Goal: Ask a question

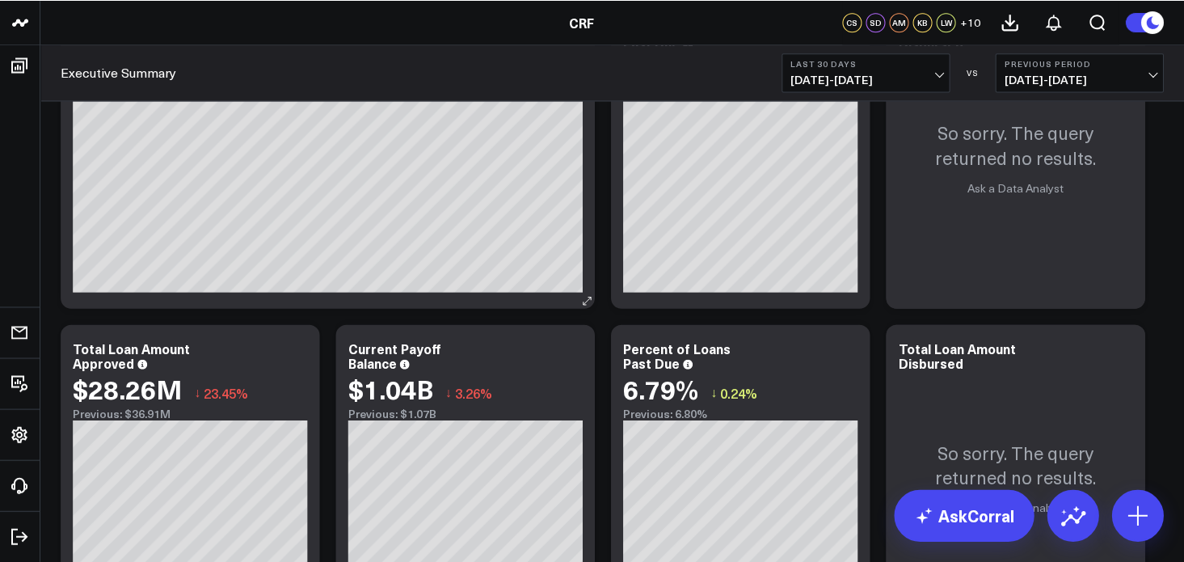
scroll to position [404, 0]
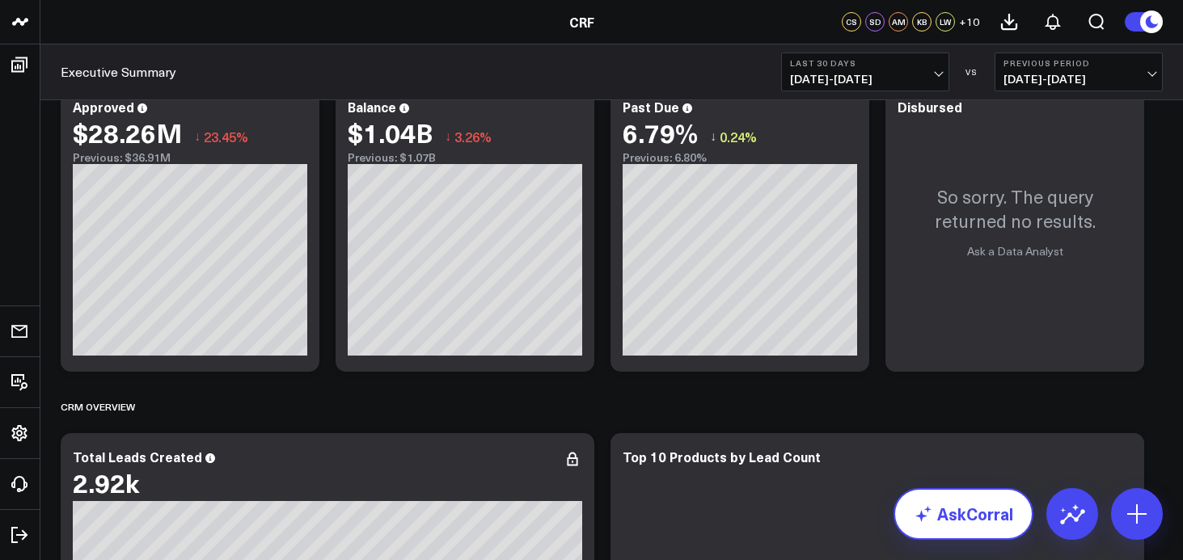
click at [955, 522] on link "AskCorral" at bounding box center [963, 514] width 140 height 52
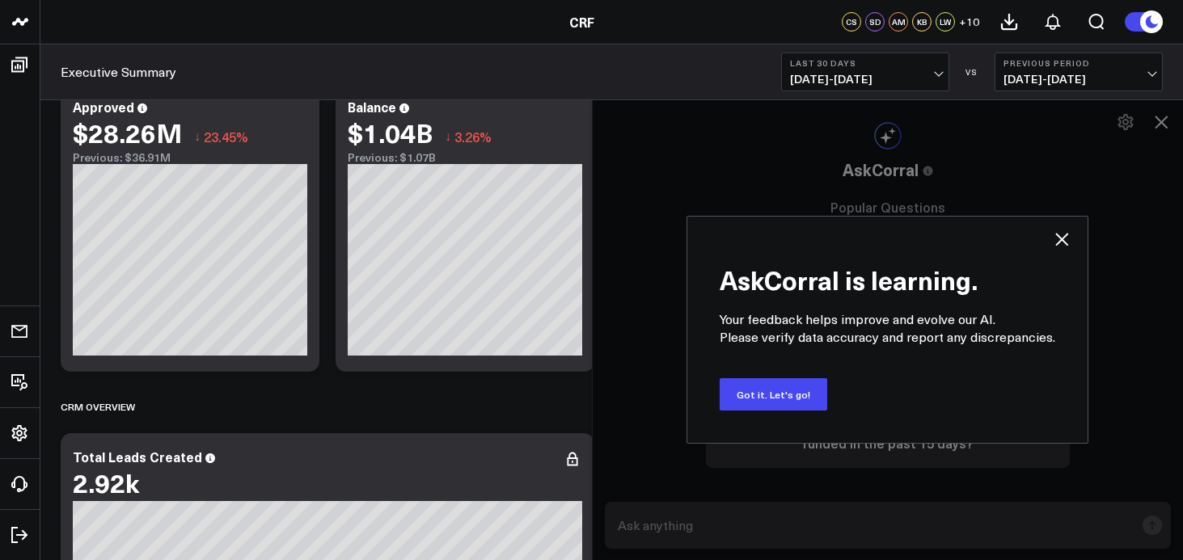
click at [1068, 239] on icon at bounding box center [1061, 239] width 19 height 19
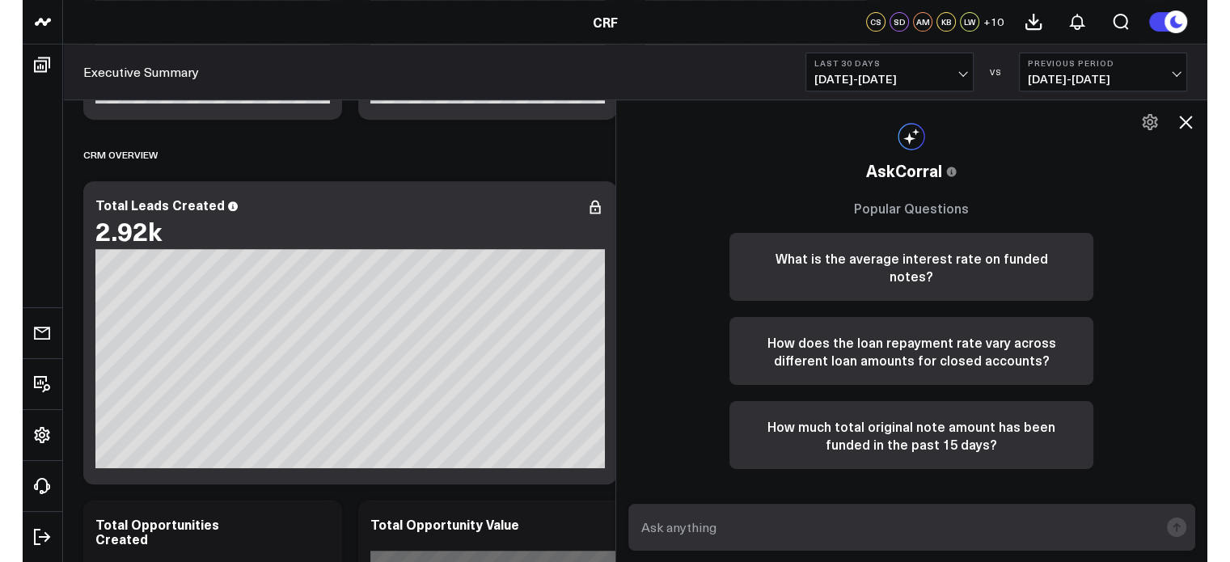
scroll to position [647, 0]
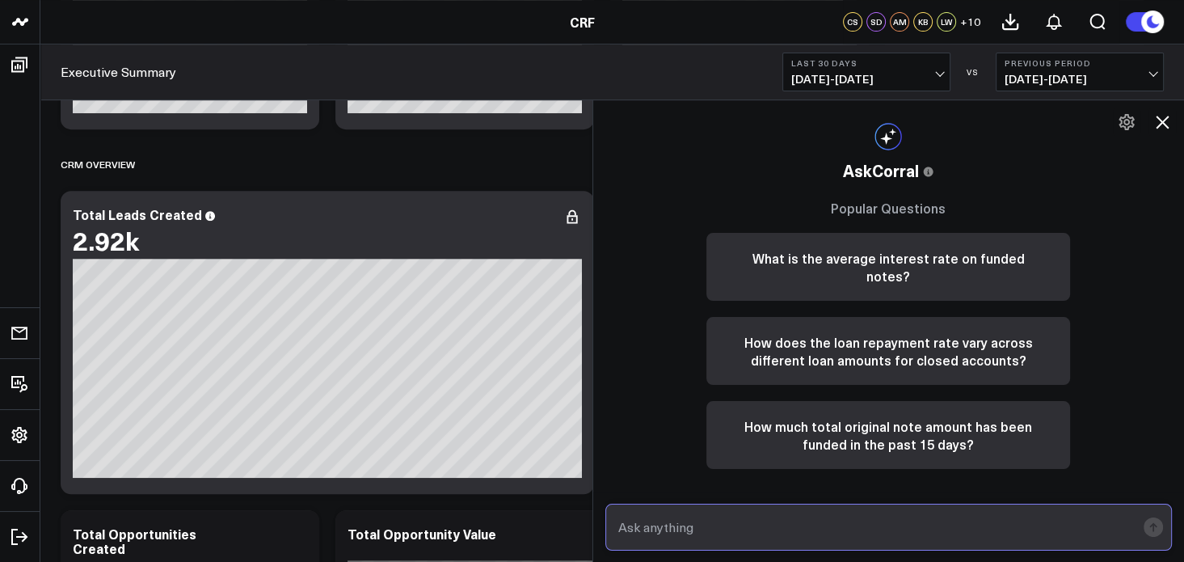
click at [823, 530] on input "text" at bounding box center [875, 527] width 522 height 29
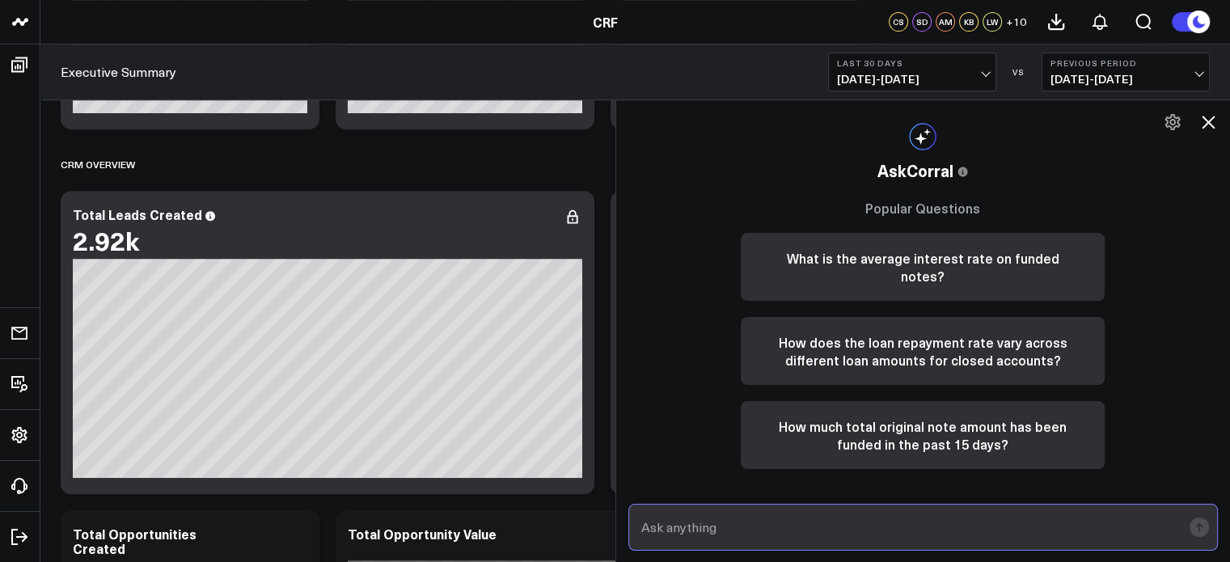
click at [725, 536] on input "text" at bounding box center [909, 527] width 545 height 29
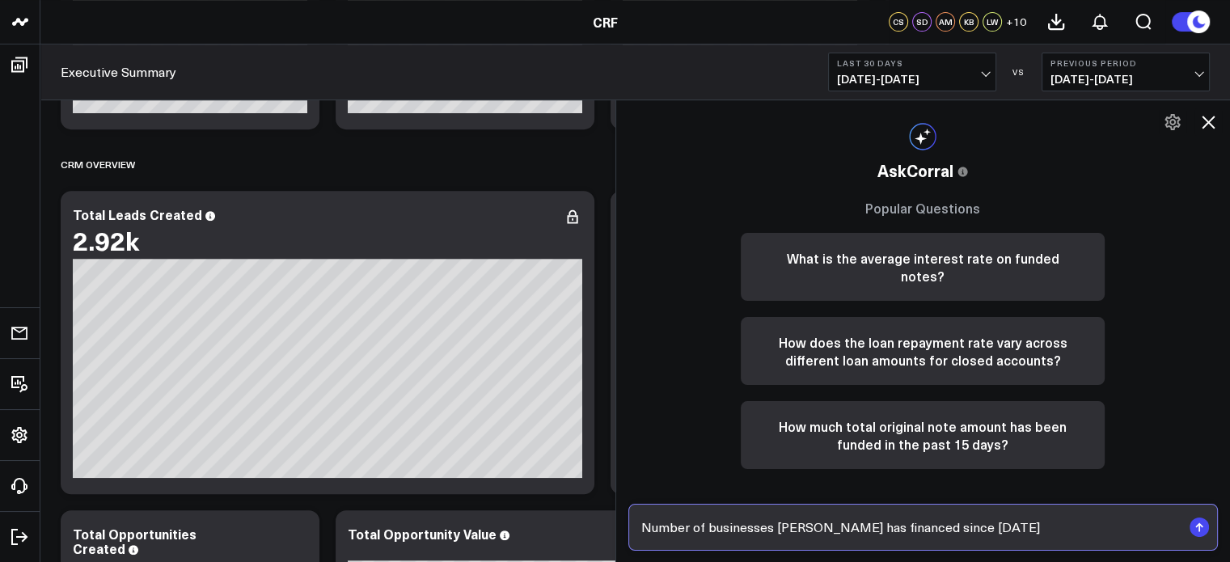
type input "Number of businesses [PERSON_NAME] has financed since [DATE]"
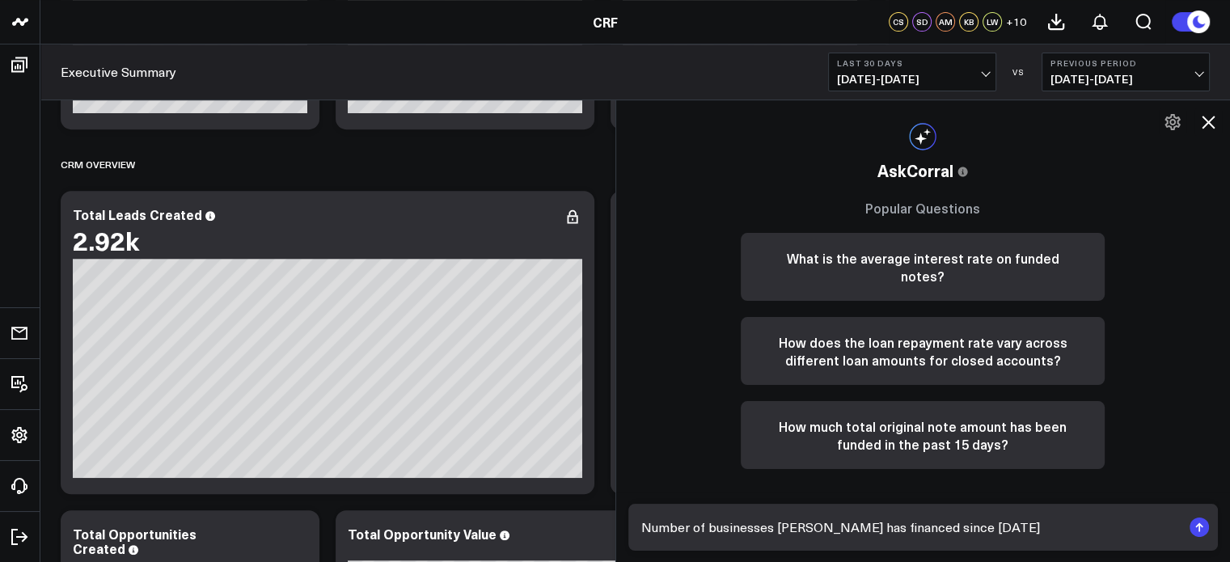
click at [1182, 528] on rect "submit" at bounding box center [1198, 526] width 19 height 19
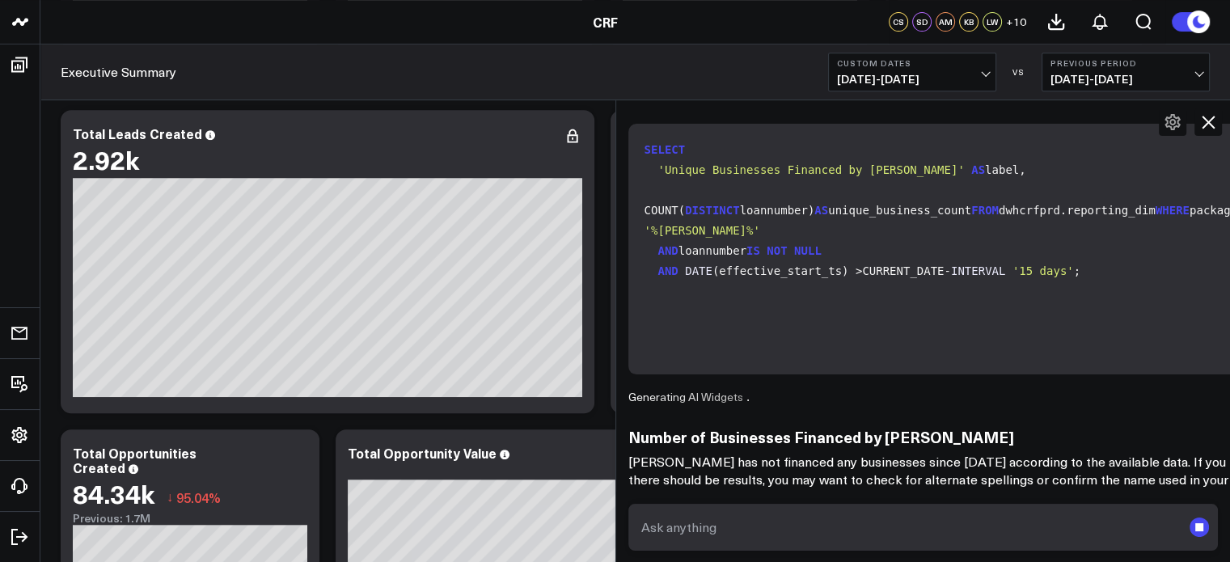
scroll to position [288, 0]
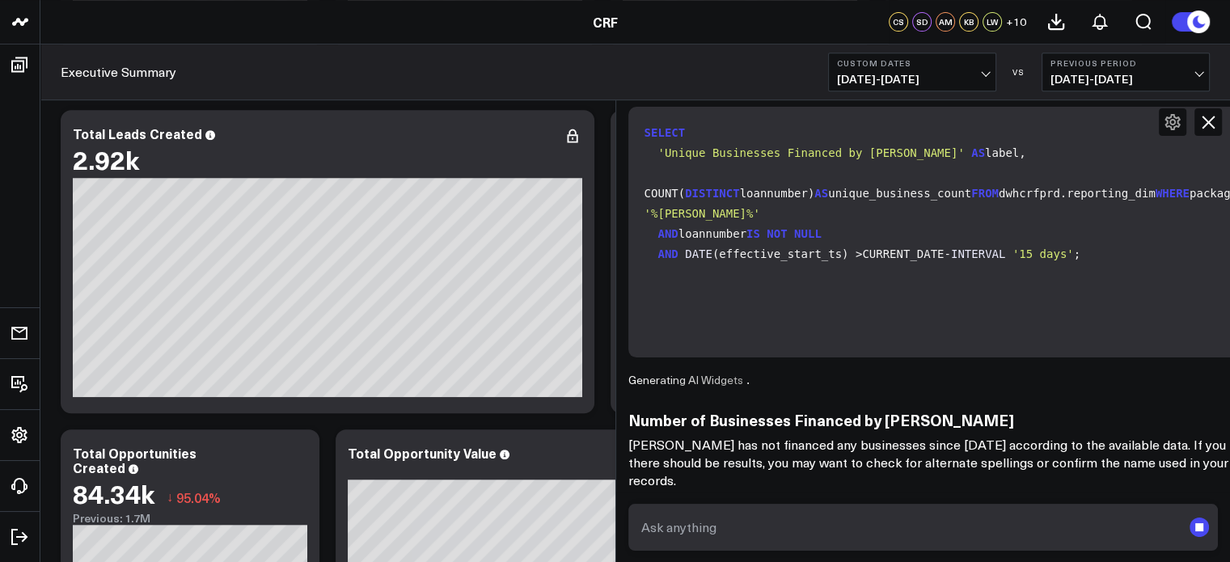
drag, startPoint x: 897, startPoint y: 478, endPoint x: 826, endPoint y: 494, distance: 73.0
click at [897, 478] on p "[PERSON_NAME] has not financed any businesses since [DATE] according to the ava…" at bounding box center [951, 462] width 647 height 53
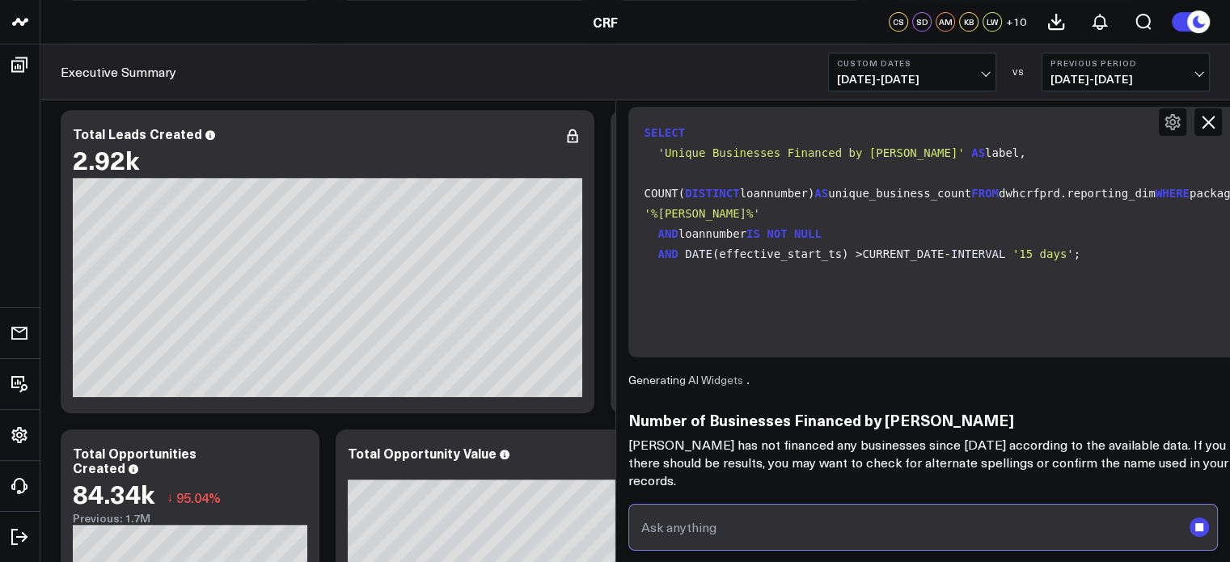
click at [761, 523] on input "text" at bounding box center [909, 527] width 545 height 29
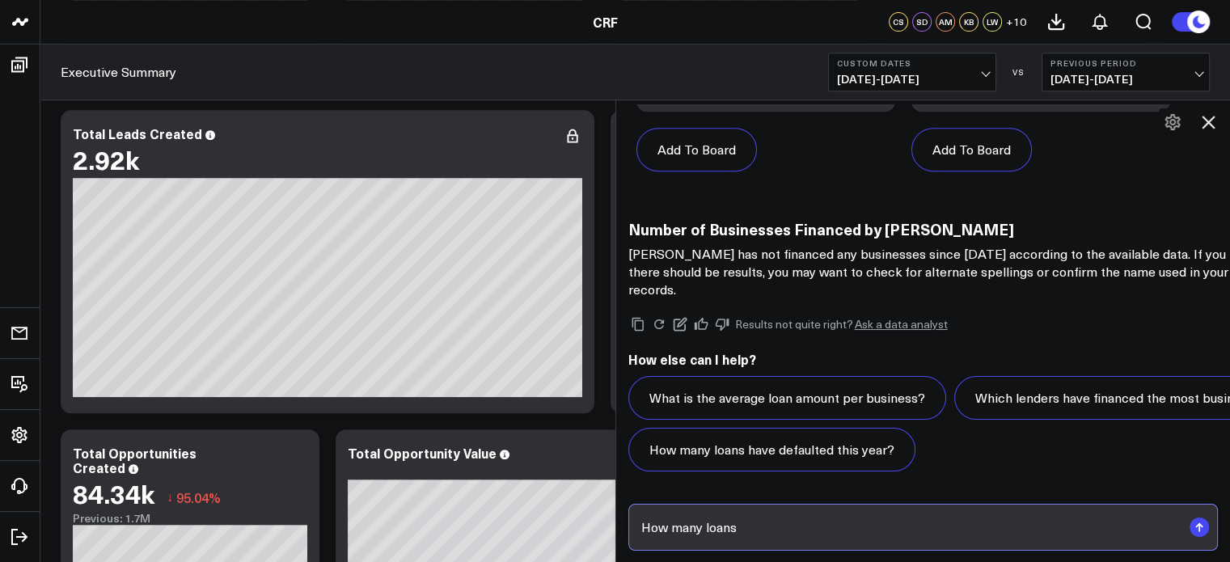
scroll to position [1306, 0]
type input "How many loans has the lender [PERSON_NAME] originated"
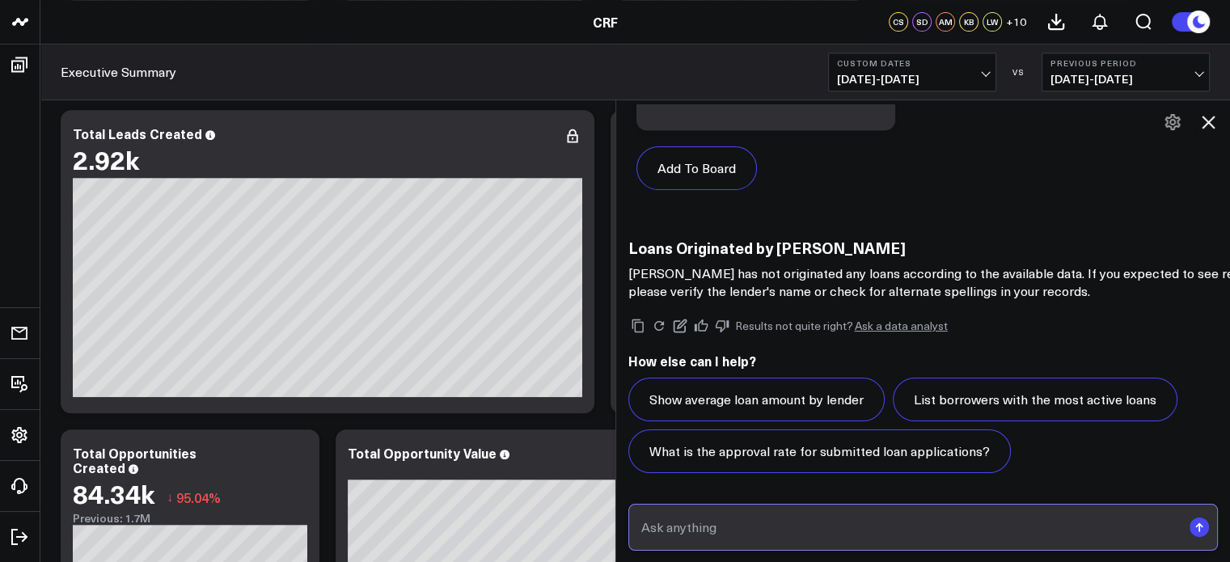
scroll to position [3120, 0]
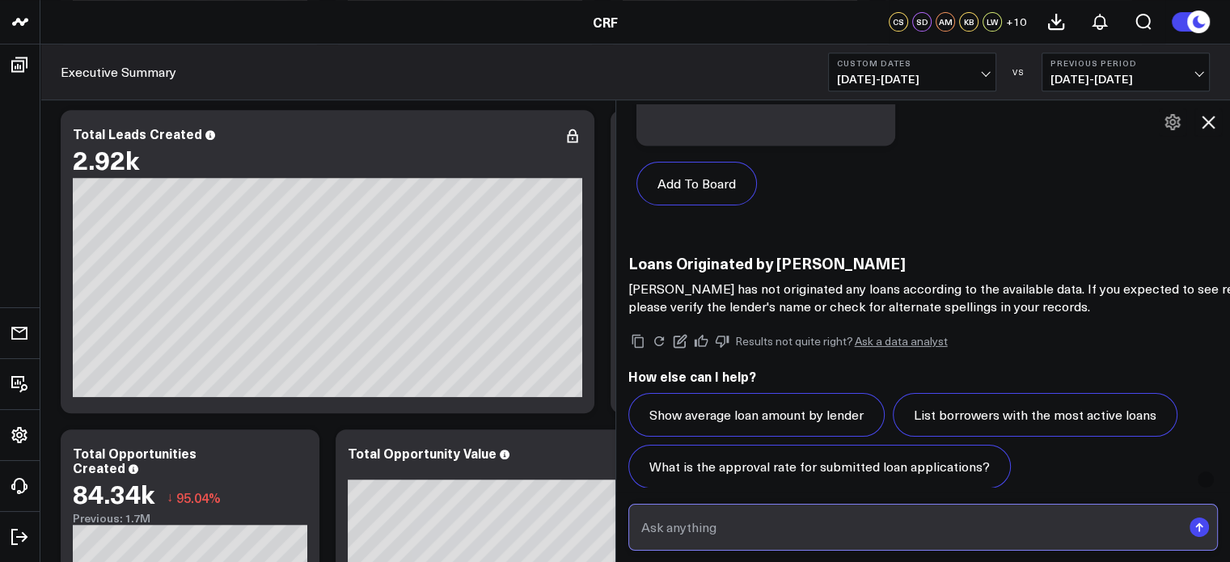
click at [711, 521] on input "text" at bounding box center [909, 527] width 545 height 29
click at [751, 522] on input "text" at bounding box center [909, 527] width 545 height 29
type input "Total loan volume by lender"
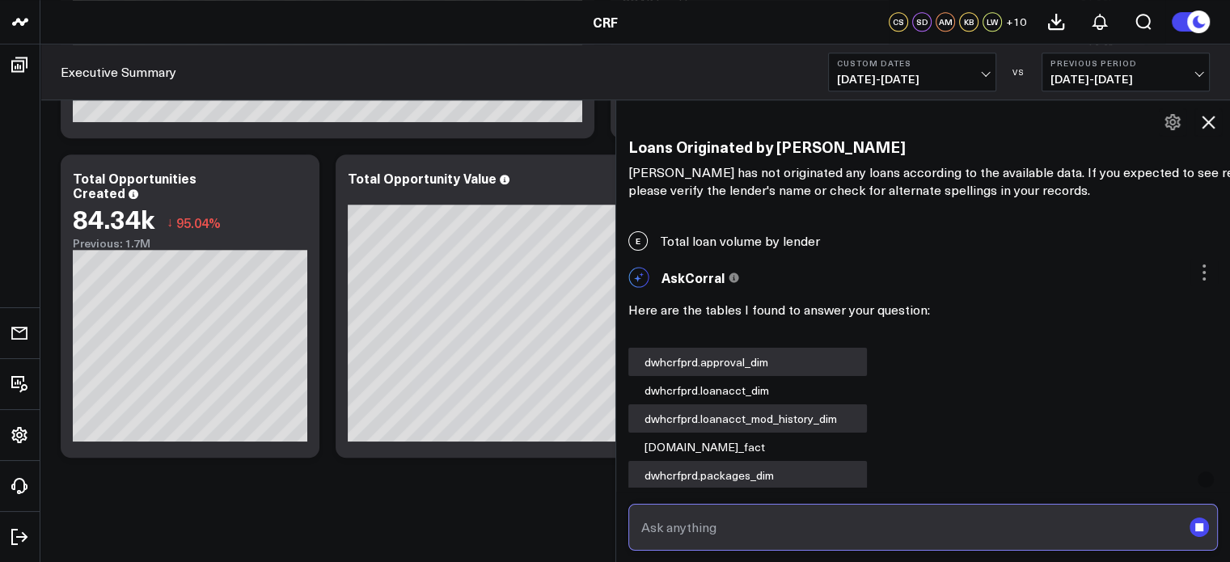
scroll to position [3205, 0]
